Goal: Information Seeking & Learning: Learn about a topic

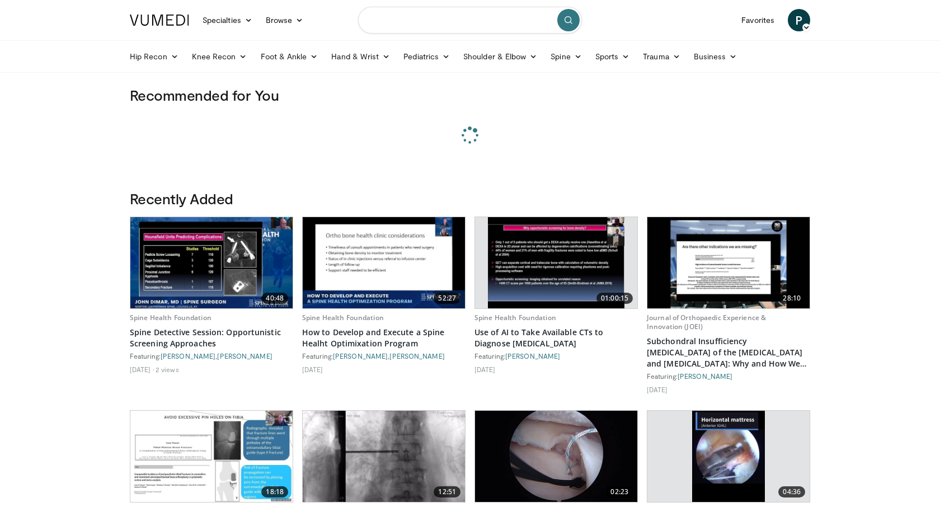
click at [456, 20] on input "Search topics, interventions" at bounding box center [470, 20] width 224 height 27
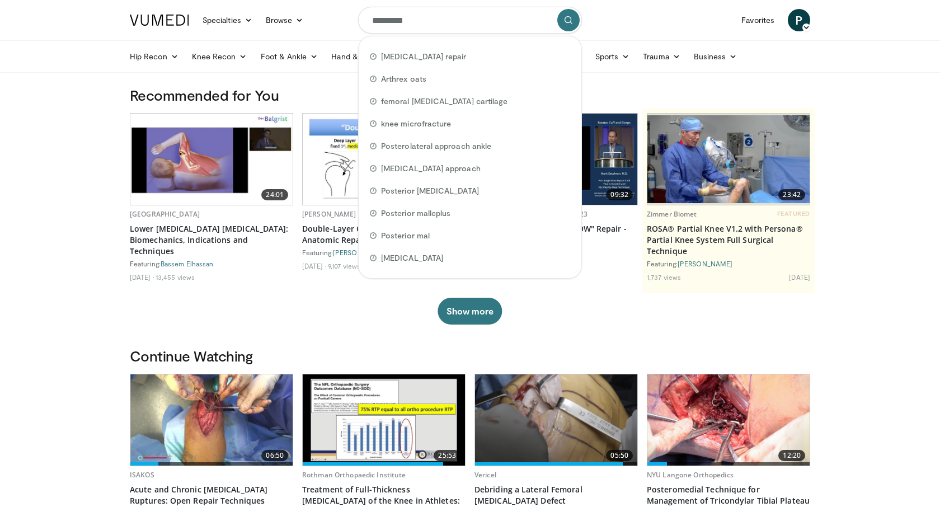
type input "**********"
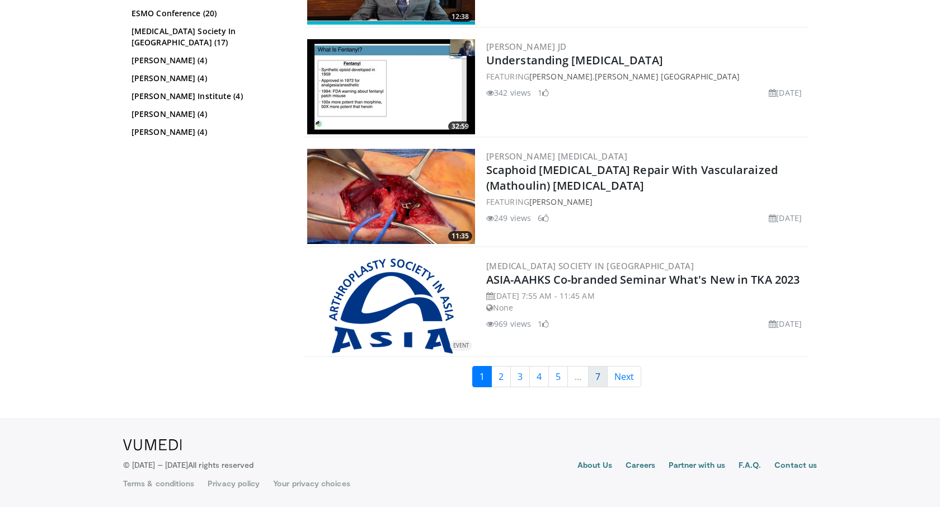
scroll to position [2717, 0]
click at [554, 201] on link "[PERSON_NAME]" at bounding box center [560, 201] width 63 height 11
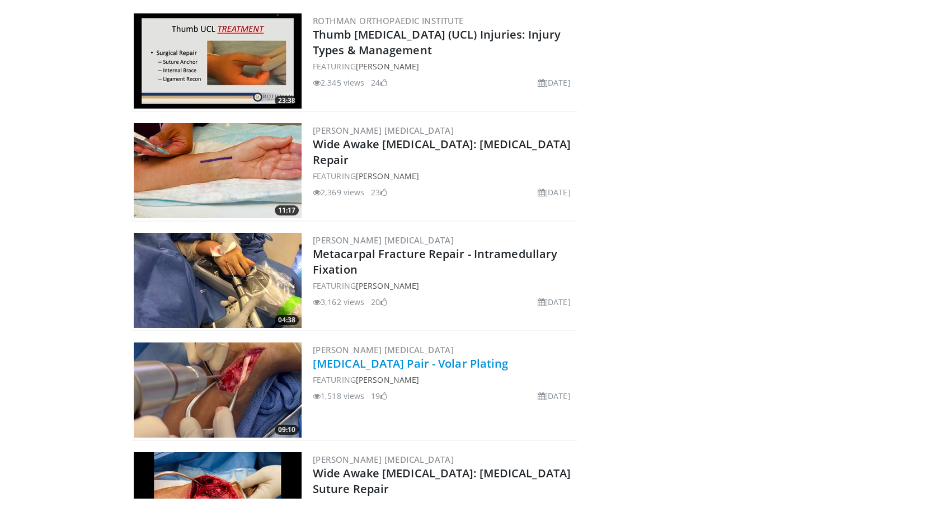
scroll to position [7387, 0]
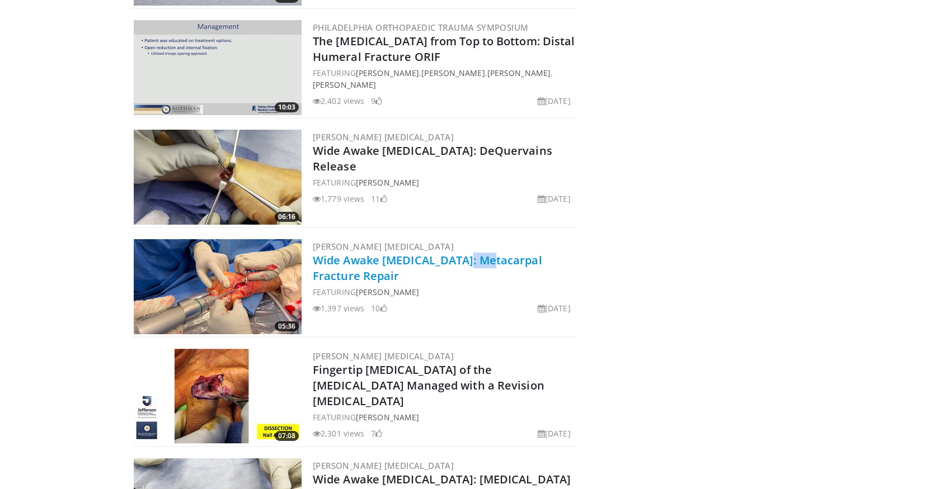
click at [349, 253] on link "Wide Awake Hand Surgery: Metacarpal Fracture Repair" at bounding box center [427, 268] width 229 height 31
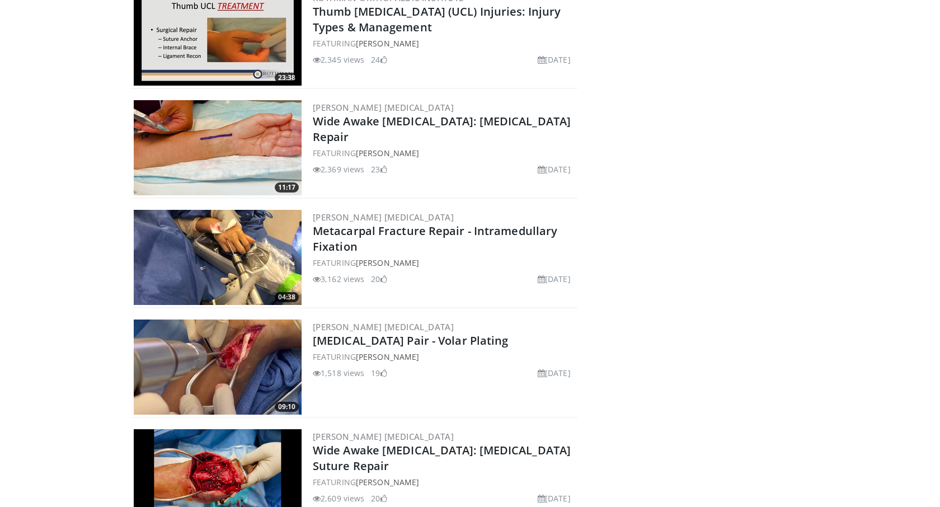
scroll to position [5749, 0]
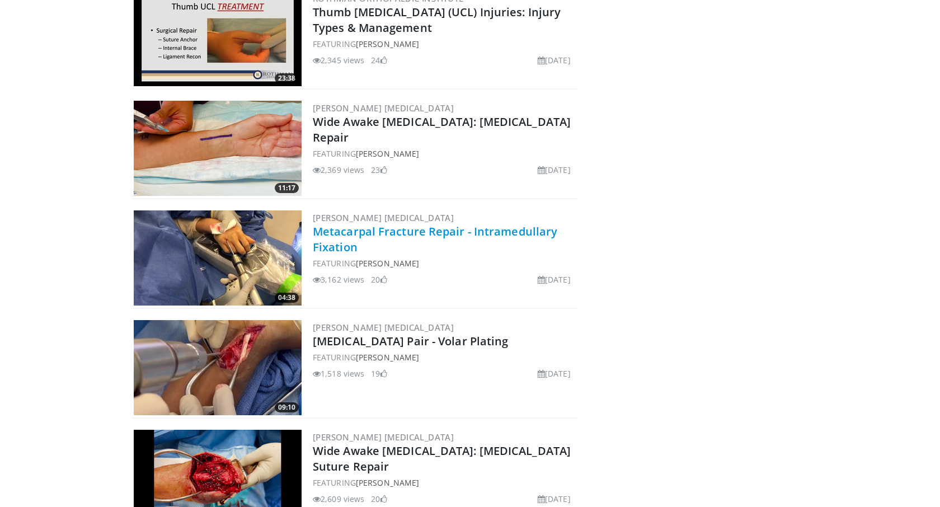
click at [489, 234] on link "Metacarpal Fracture Repair - Intramedullary Fixation" at bounding box center [435, 239] width 244 height 31
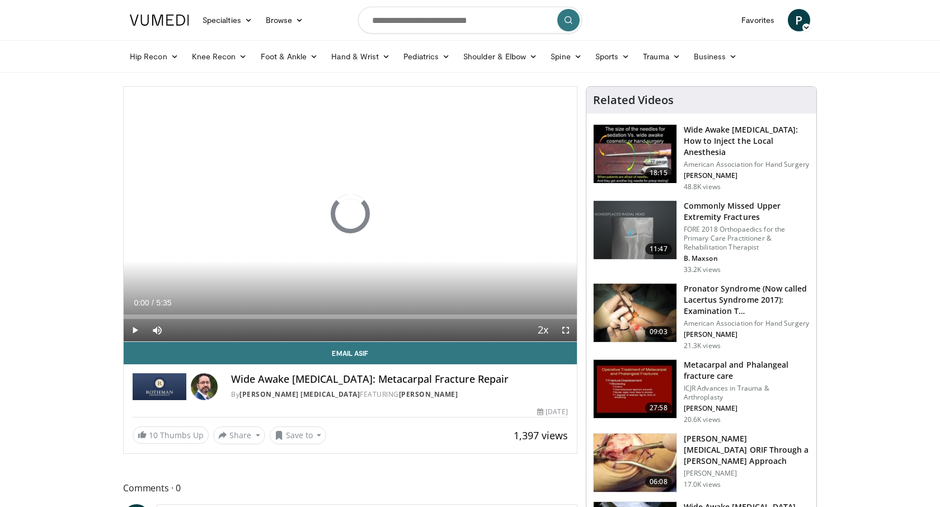
click at [565, 329] on span "Video Player" at bounding box center [565, 330] width 22 height 22
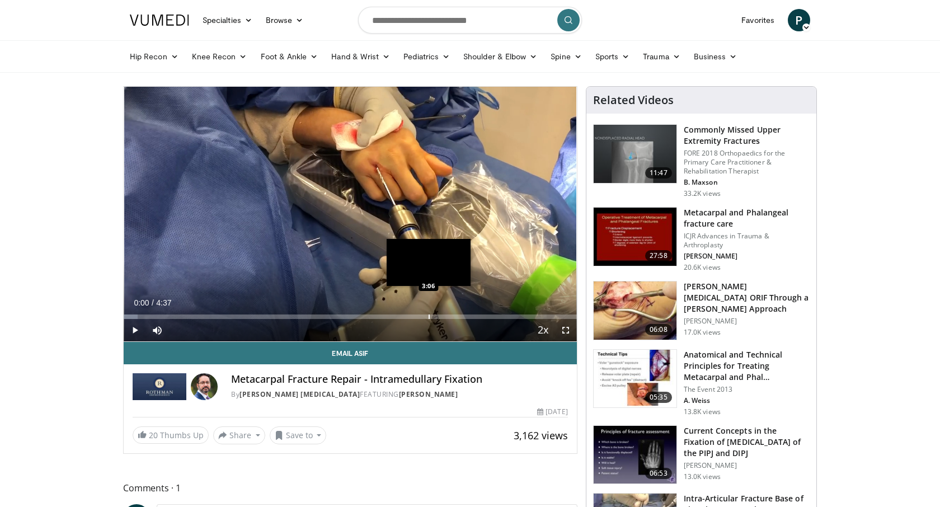
click at [428, 313] on div "Loaded : 3.07% 0:00 3:06" at bounding box center [350, 313] width 453 height 11
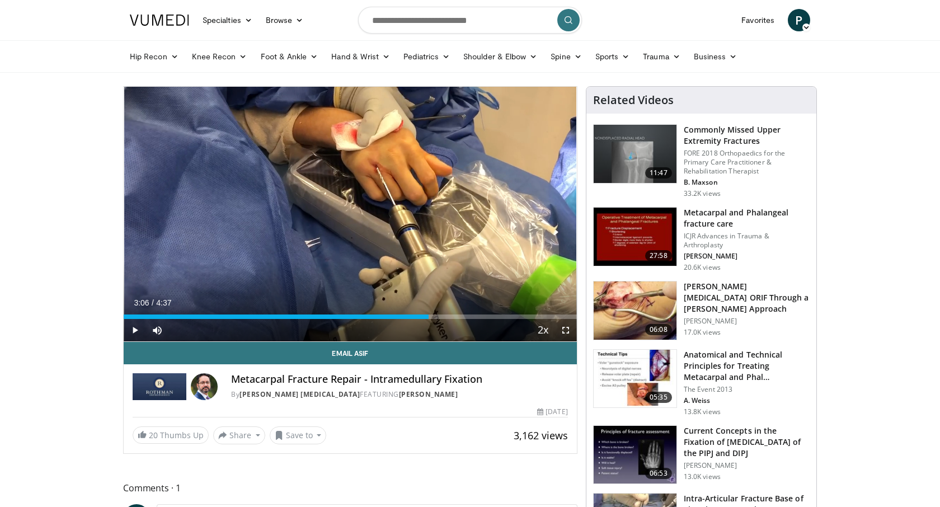
click at [511, 312] on div "Loaded : 5.81% 3:06 3:57" at bounding box center [350, 313] width 453 height 11
click at [539, 314] on div "Loaded : 86.41% 3:57 4:15" at bounding box center [350, 316] width 453 height 4
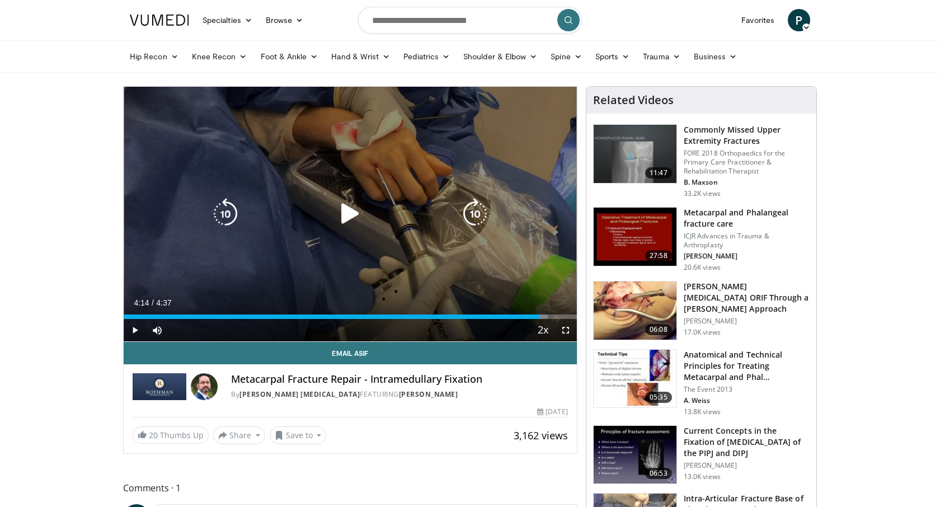
click at [347, 221] on icon "Video Player" at bounding box center [349, 213] width 31 height 31
